Goal: Task Accomplishment & Management: Manage account settings

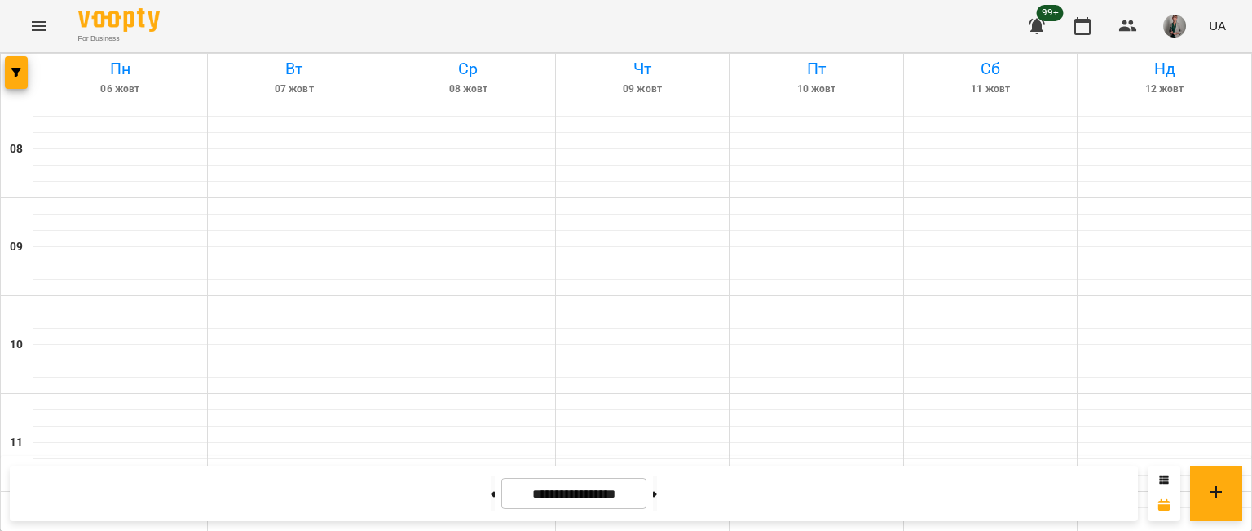
scroll to position [835, 0]
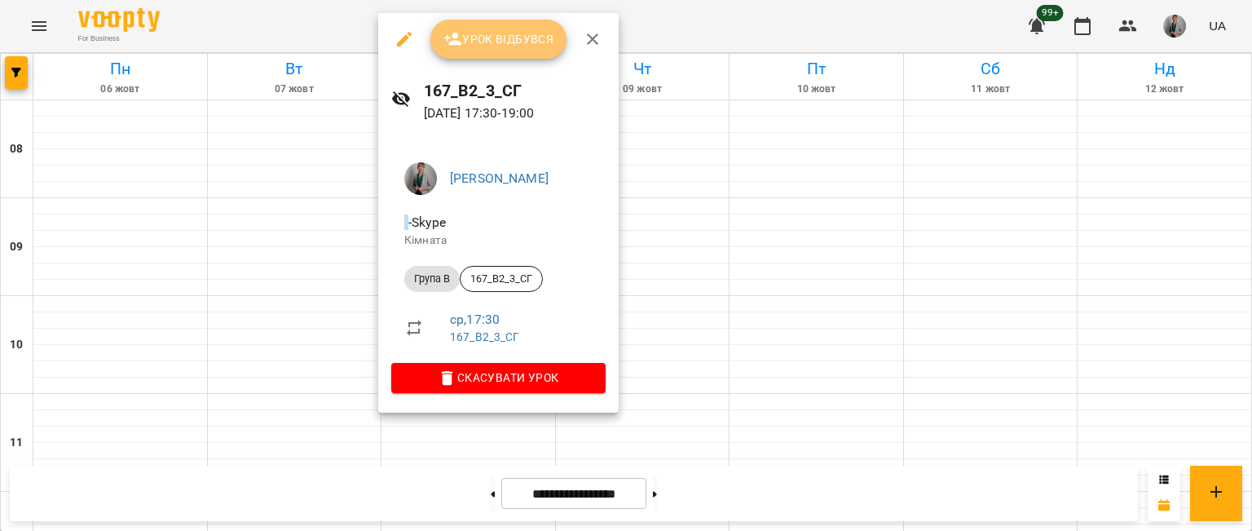
click at [519, 48] on span "Урок відбувся" at bounding box center [499, 39] width 111 height 20
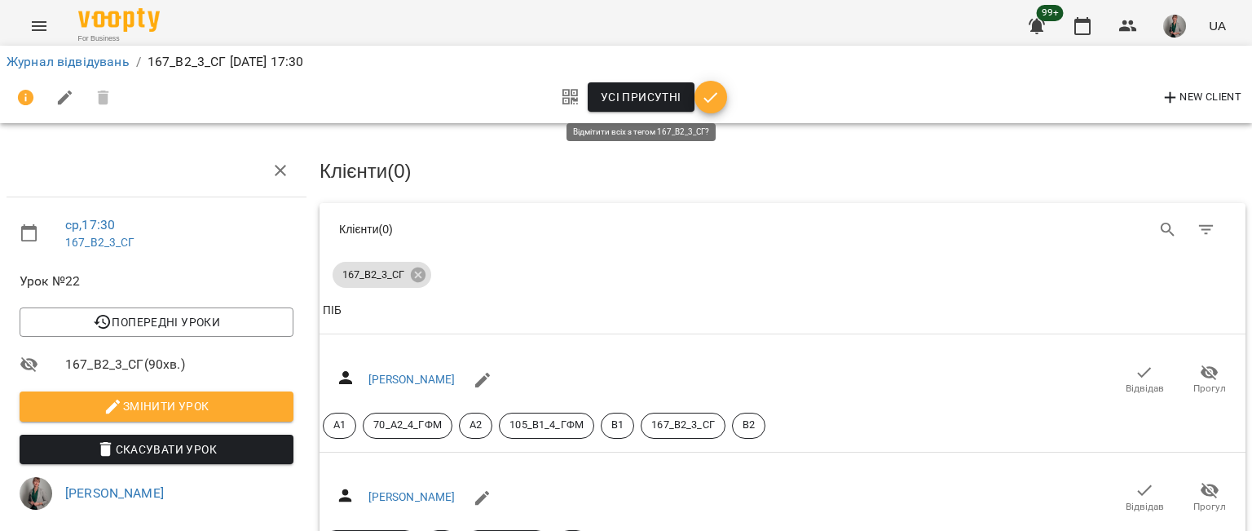
click at [633, 88] on span "Усі присутні" at bounding box center [641, 97] width 81 height 20
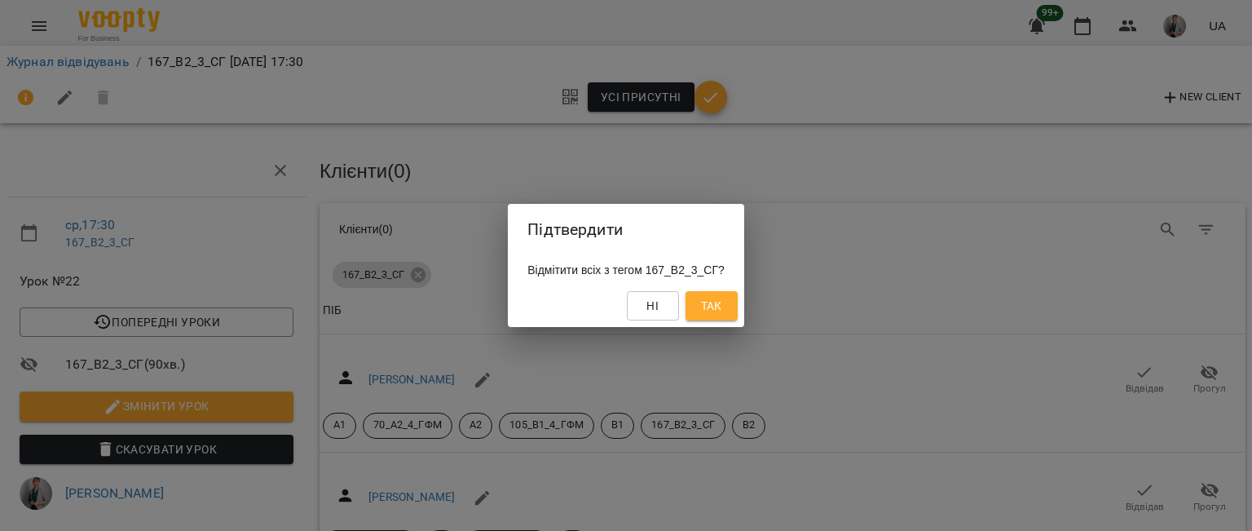
click at [727, 326] on div "Ні Так" at bounding box center [626, 306] width 236 height 42
click at [722, 309] on span "Так" at bounding box center [711, 306] width 21 height 20
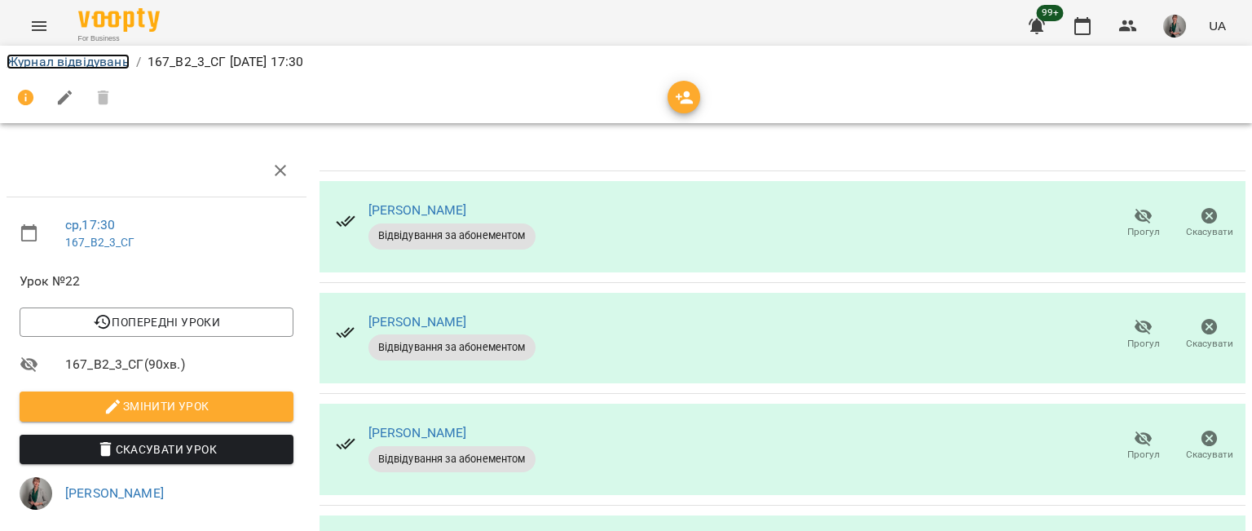
click at [108, 64] on link "Журнал відвідувань" at bounding box center [68, 61] width 123 height 15
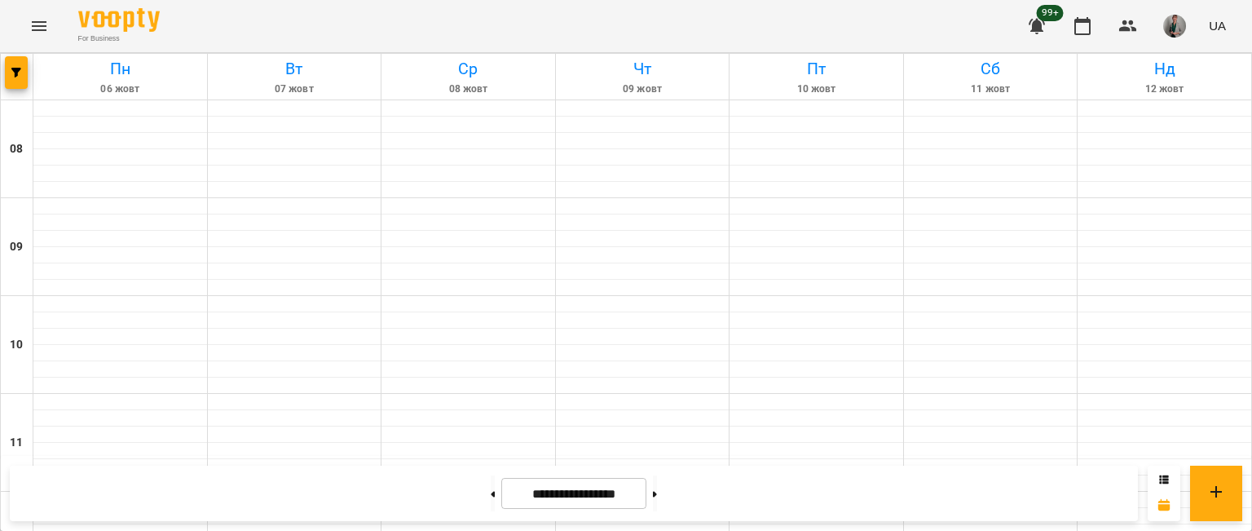
scroll to position [876, 0]
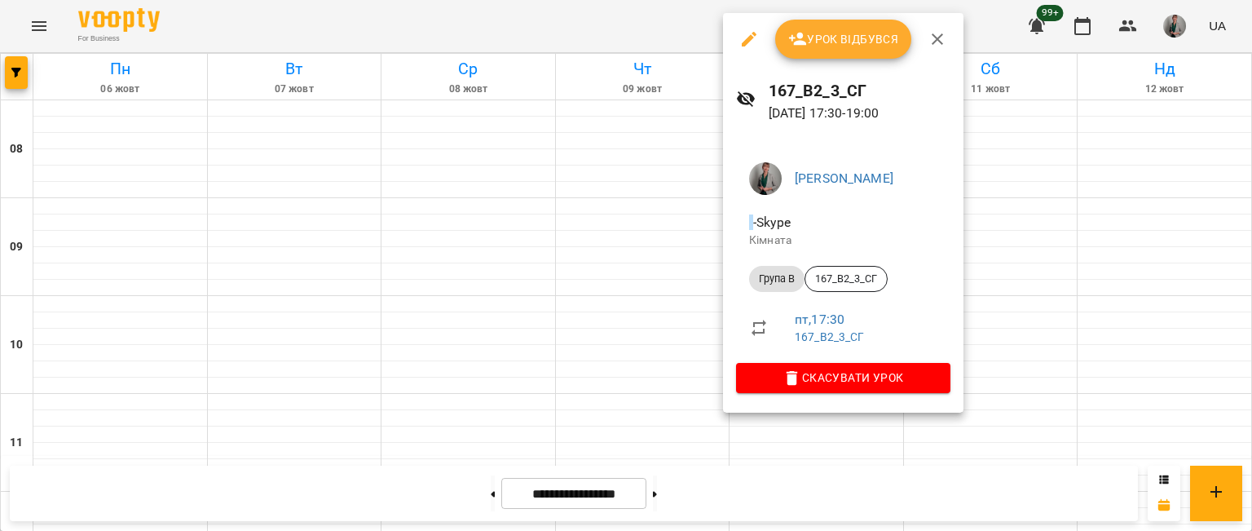
click at [835, 45] on span "Урок відбувся" at bounding box center [843, 39] width 111 height 20
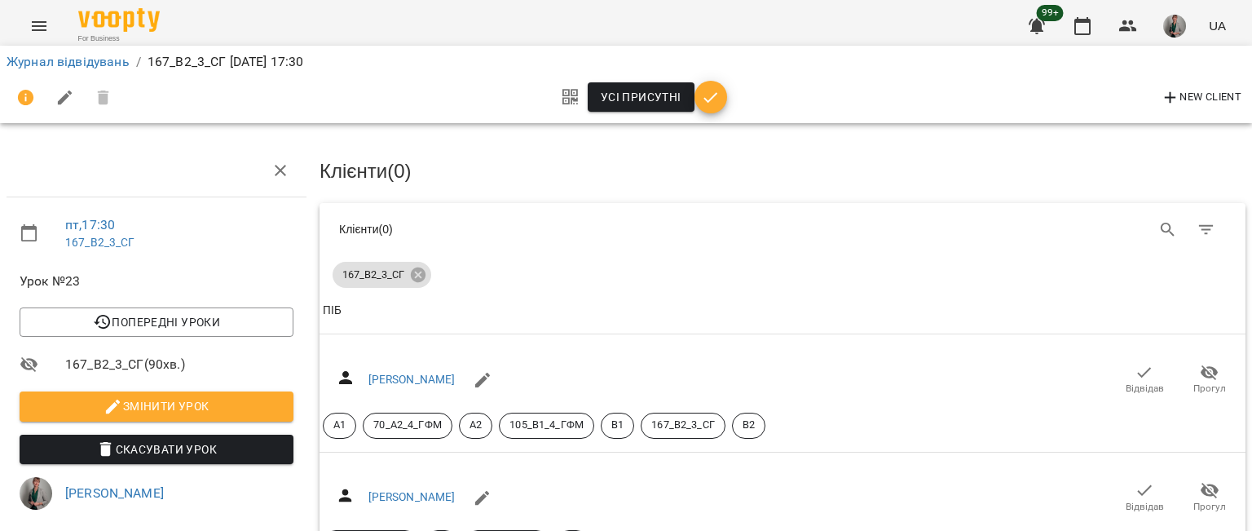
click at [631, 113] on div "Усі присутні" at bounding box center [640, 97] width 174 height 39
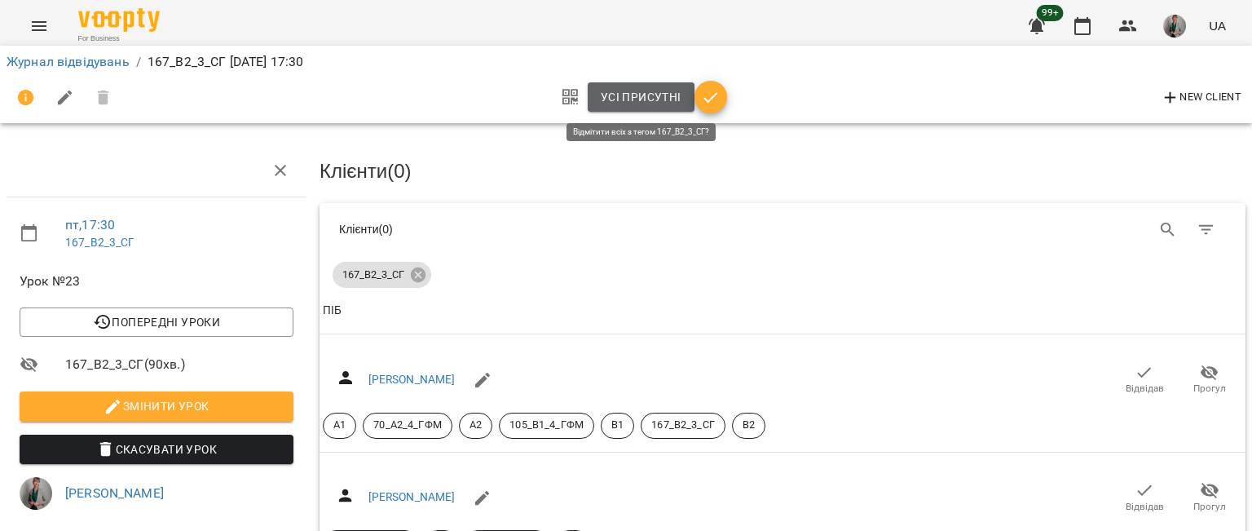
click at [629, 99] on span "Усі присутні" at bounding box center [641, 97] width 81 height 20
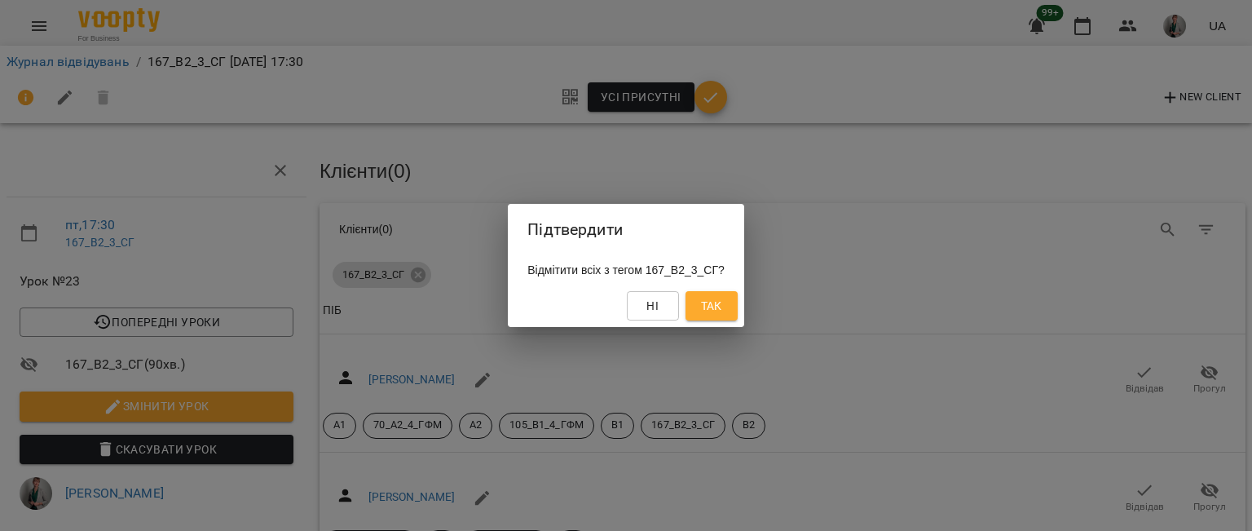
click at [722, 311] on span "Так" at bounding box center [711, 306] width 21 height 20
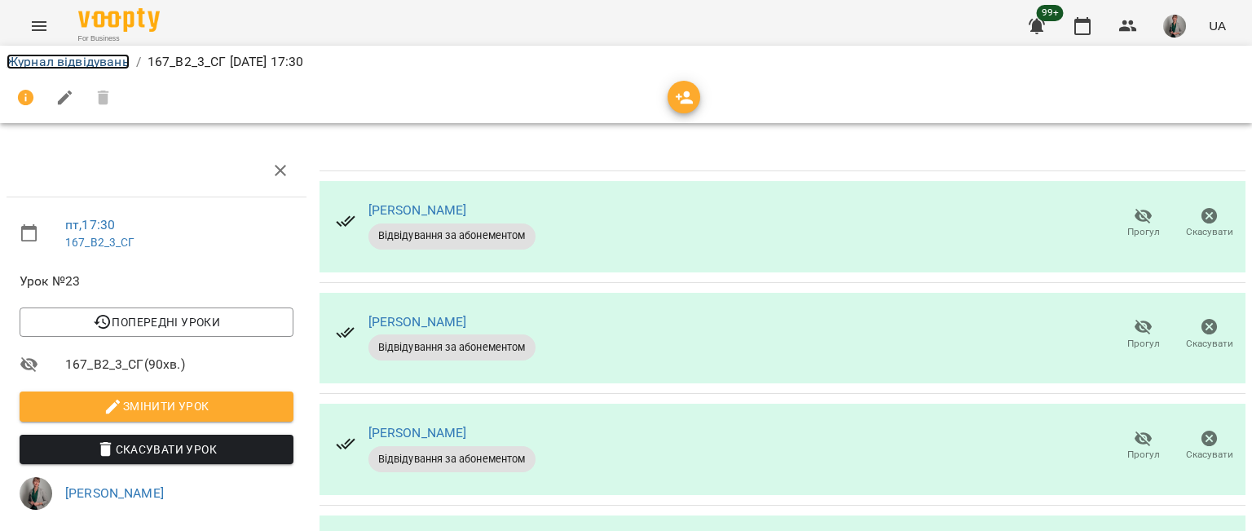
click at [83, 64] on link "Журнал відвідувань" at bounding box center [68, 61] width 123 height 15
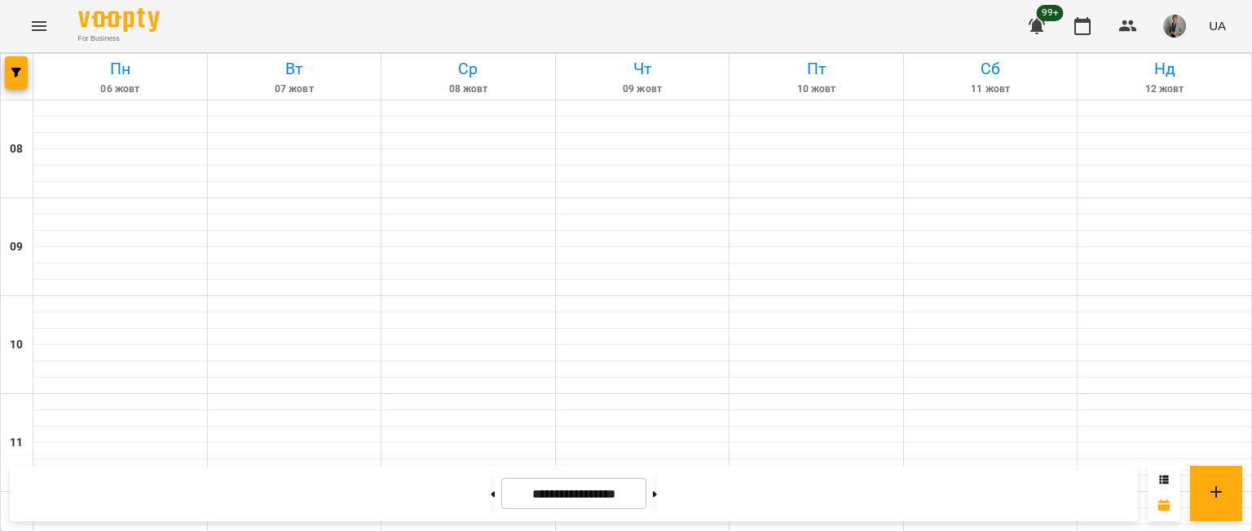
scroll to position [724, 0]
